Goal: Use online tool/utility: Use online tool/utility

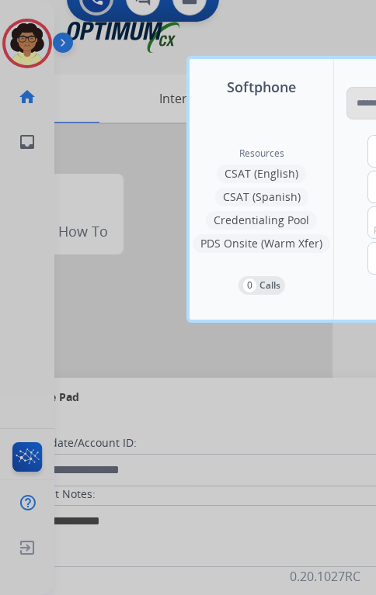
scroll to position [0, 164]
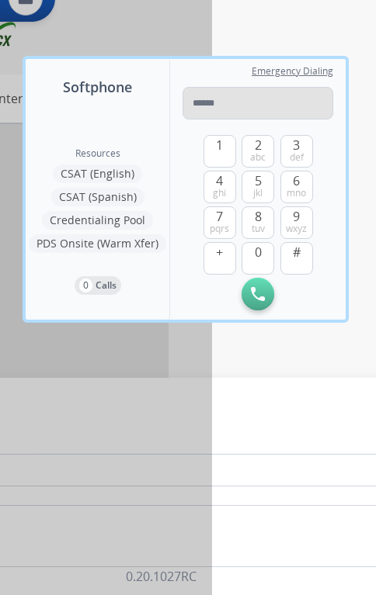
click at [234, 102] on input "tel" at bounding box center [257, 103] width 151 height 33
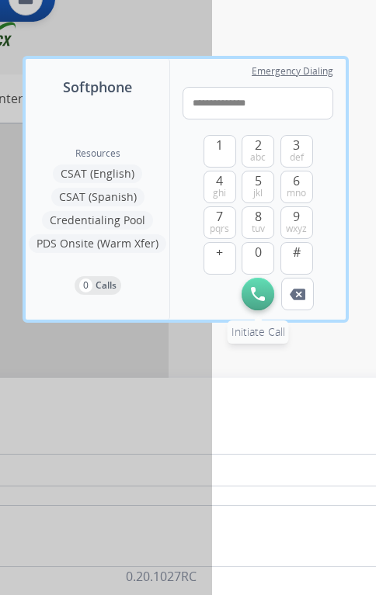
type input "**********"
click at [255, 290] on img at bounding box center [258, 294] width 14 height 14
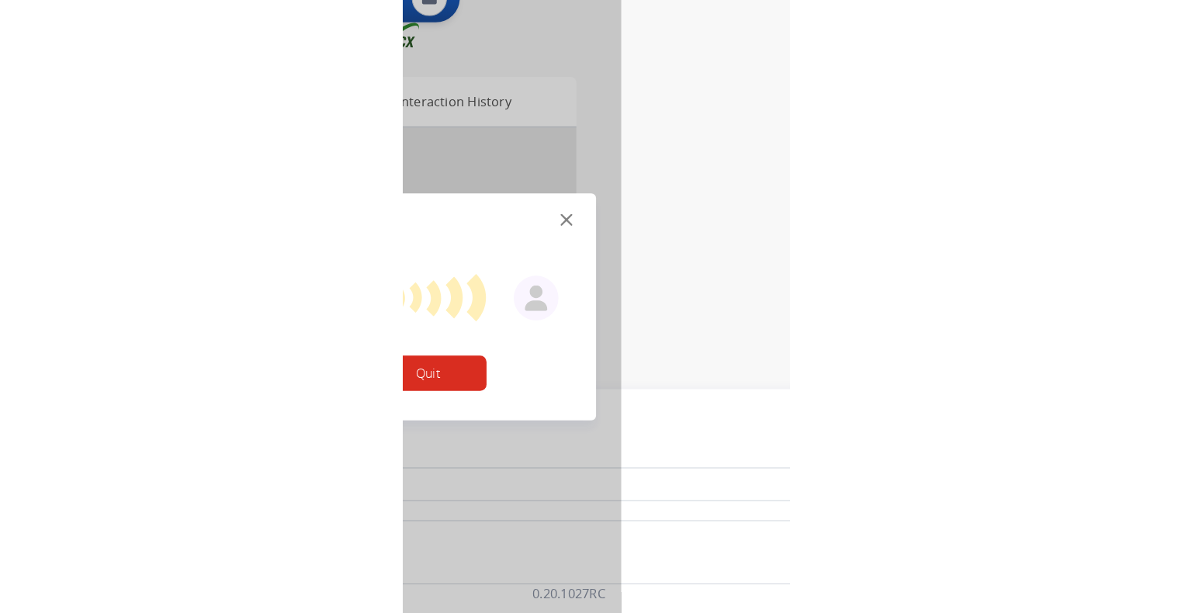
scroll to position [0, 0]
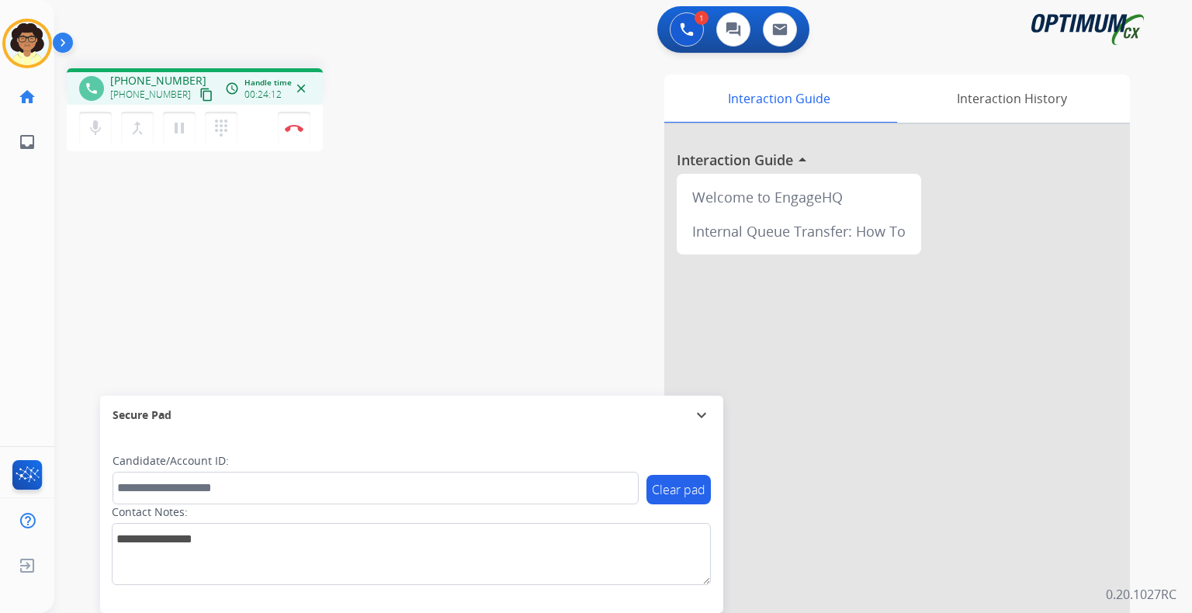
click at [375, 523] on div at bounding box center [897, 413] width 466 height 579
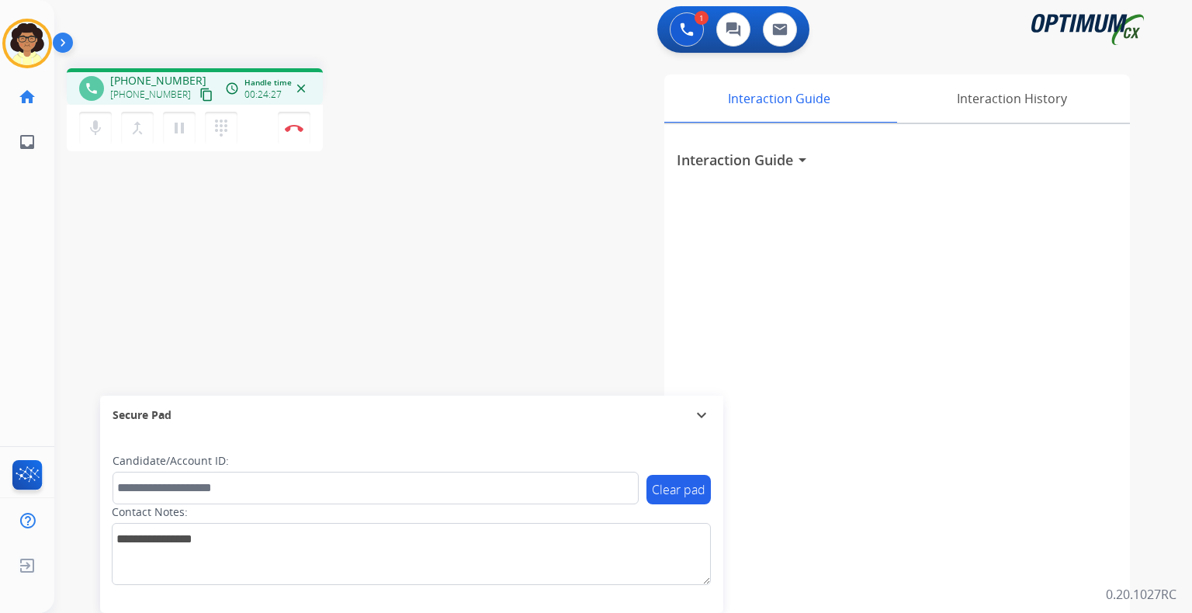
click at [375, 408] on mat-icon "expand_more" at bounding box center [701, 415] width 19 height 19
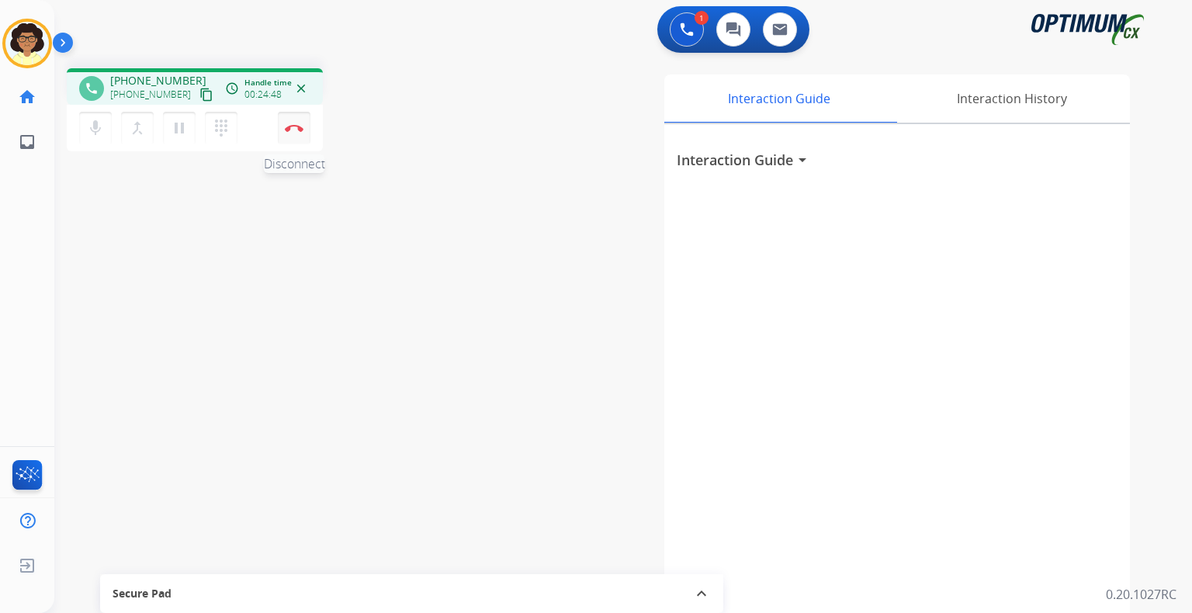
click at [298, 139] on button "Disconnect" at bounding box center [294, 128] width 33 height 33
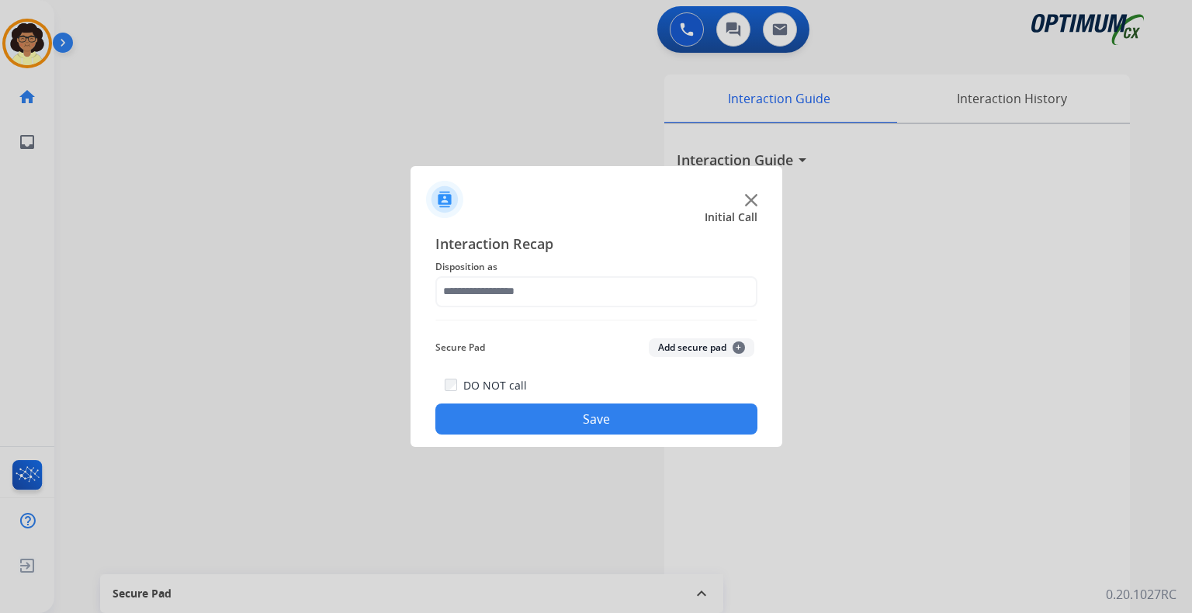
click at [375, 203] on img at bounding box center [751, 200] width 12 height 12
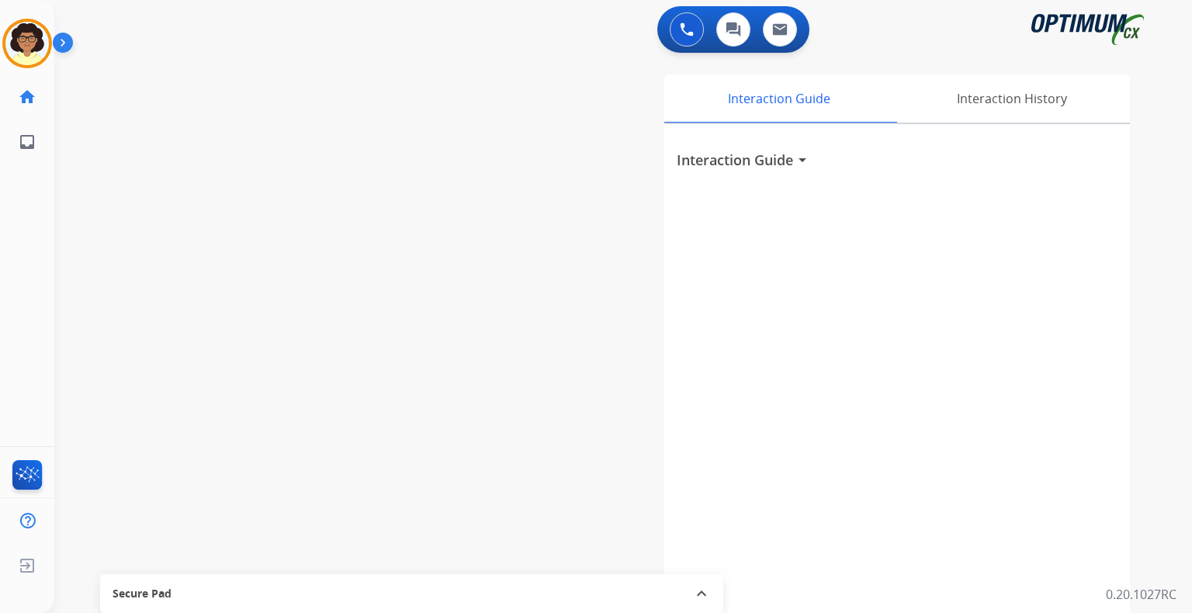
click at [375, 238] on div "swap_horiz Break voice bridge close_fullscreen Connect 3-Way Call merge_type Se…" at bounding box center [604, 379] width 1101 height 647
